Goal: Find specific page/section

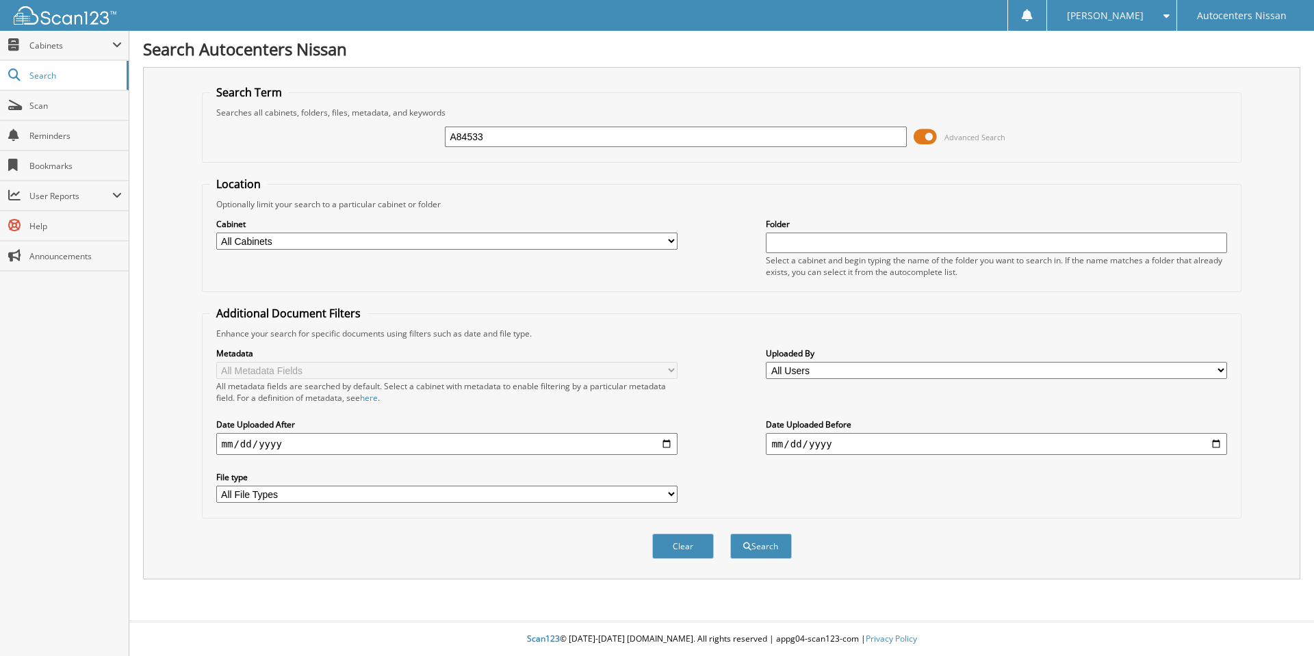
type input "A84533"
click at [730, 534] on button "Search" at bounding box center [761, 546] width 62 height 25
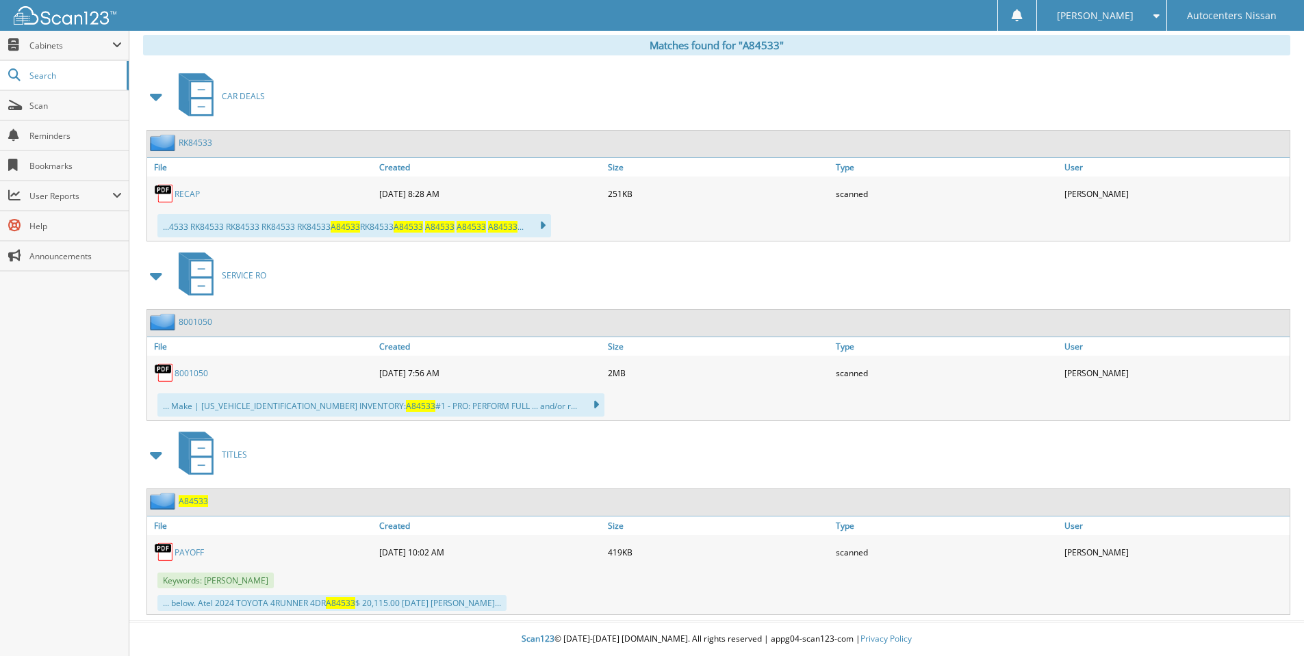
scroll to position [566, 0]
click at [185, 551] on link "PAYOFF" at bounding box center [188, 553] width 29 height 12
